Goal: Browse casually: Explore the website without a specific task or goal

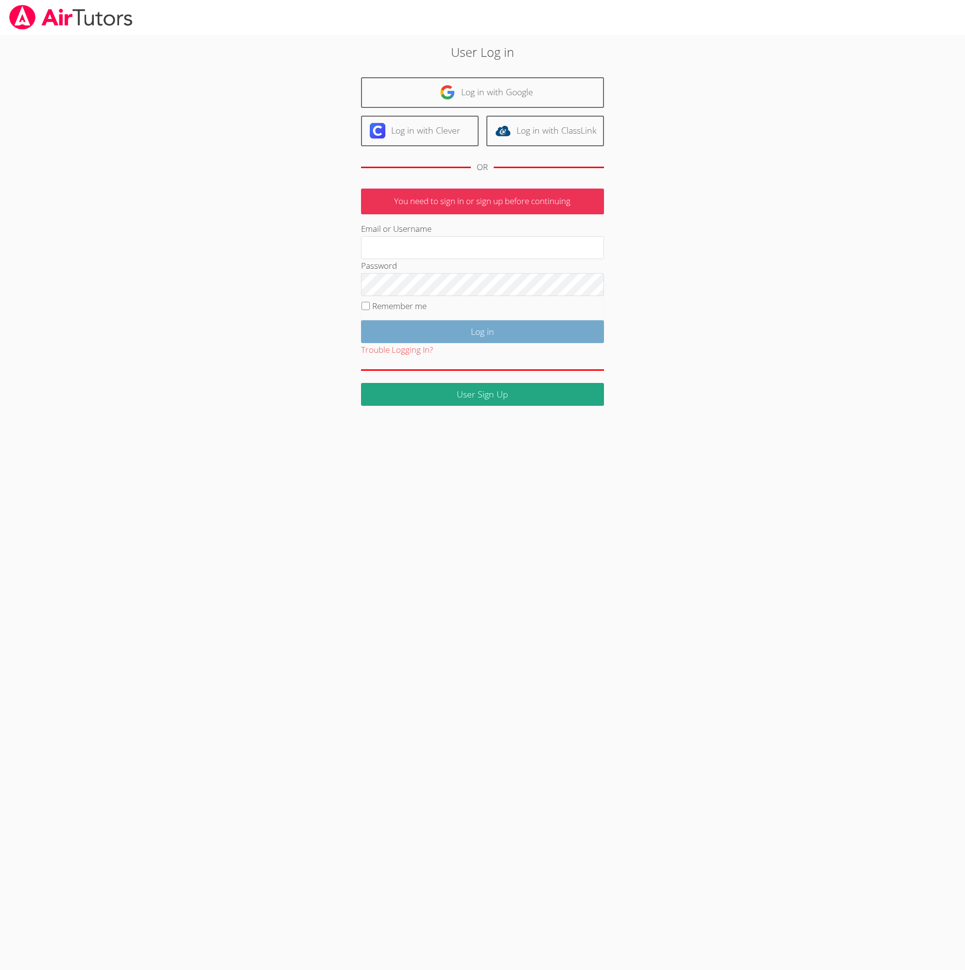
type input "[EMAIL_ADDRESS][DOMAIN_NAME]"
click at [418, 343] on input "Log in" at bounding box center [482, 331] width 243 height 23
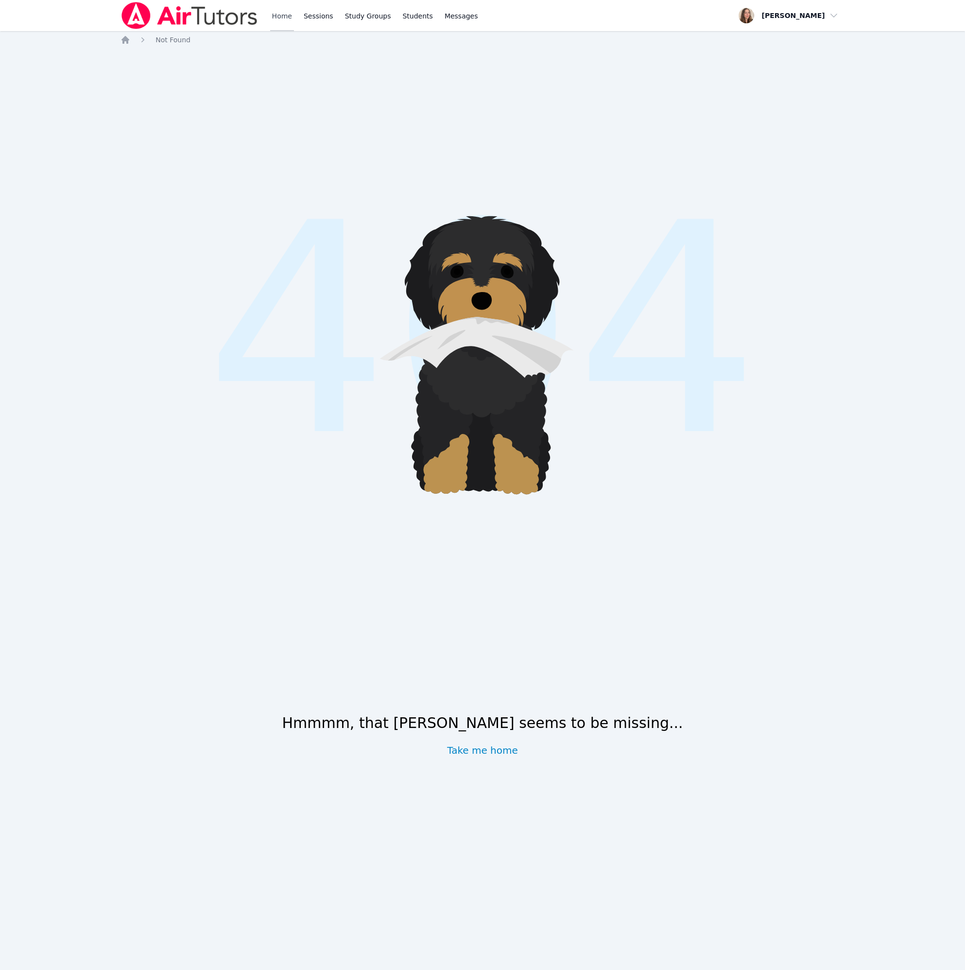
click at [294, 26] on link "Home" at bounding box center [282, 15] width 24 height 31
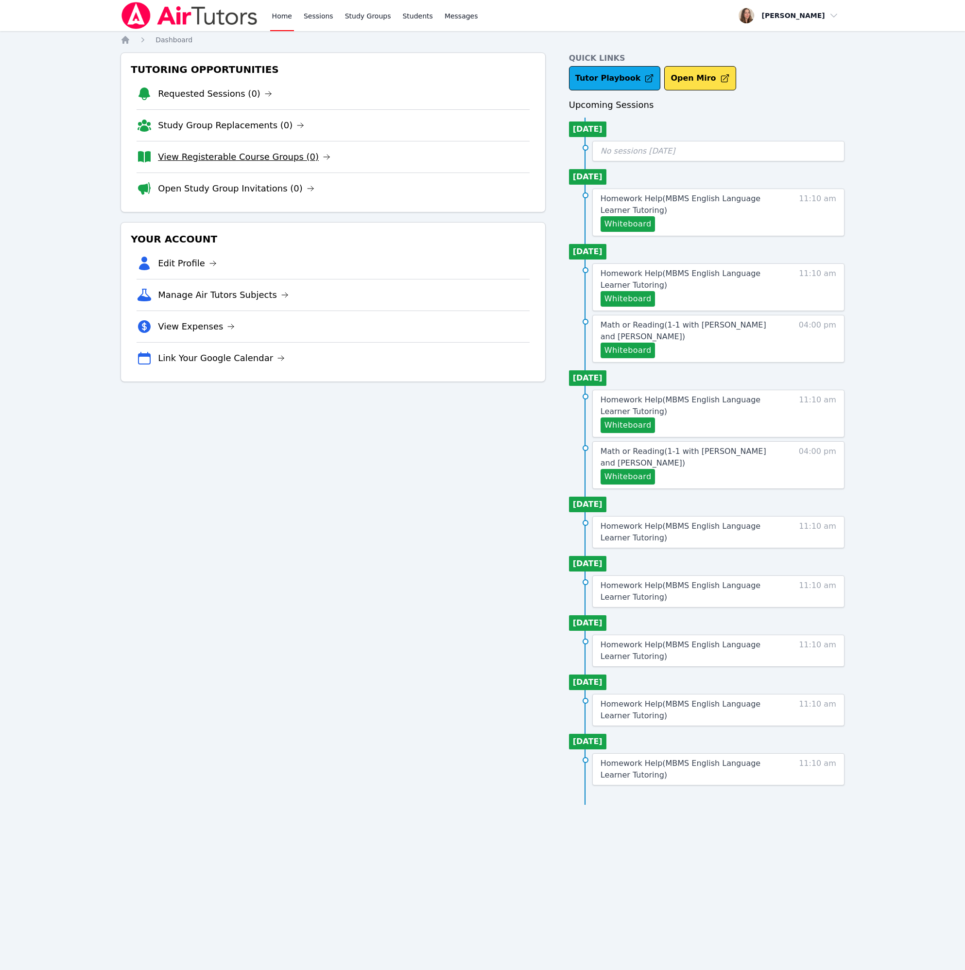
click at [270, 164] on link "View Registerable Course Groups (0)" at bounding box center [244, 157] width 172 height 14
click at [273, 195] on link "Open Study Group Invitations (0)" at bounding box center [236, 189] width 156 height 14
